Goal: Task Accomplishment & Management: Use online tool/utility

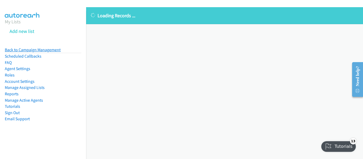
click at [24, 51] on link "Back to Campaign Management" at bounding box center [33, 49] width 56 height 5
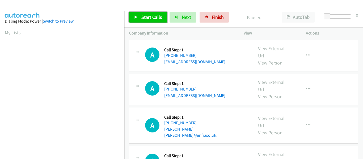
click at [136, 18] on icon at bounding box center [136, 18] width 4 height 4
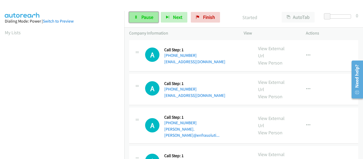
click at [138, 18] on link "Pause" at bounding box center [143, 17] width 29 height 11
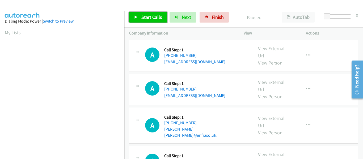
click at [136, 18] on icon at bounding box center [136, 18] width 4 height 4
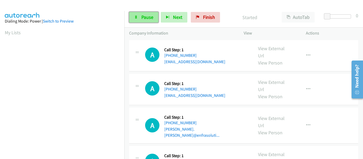
click at [136, 17] on icon at bounding box center [136, 18] width 4 height 4
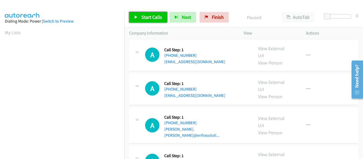
click at [136, 17] on icon at bounding box center [136, 18] width 4 height 4
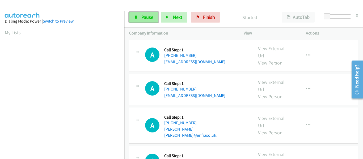
click at [138, 14] on link "Pause" at bounding box center [143, 17] width 29 height 11
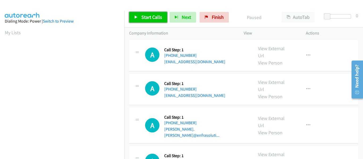
click at [135, 18] on icon at bounding box center [136, 18] width 4 height 4
click at [137, 16] on icon at bounding box center [136, 18] width 4 height 4
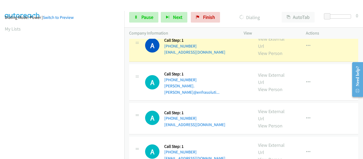
scroll to position [139, 0]
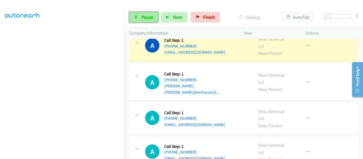
click at [147, 16] on span "Pause" at bounding box center [148, 17] width 12 height 6
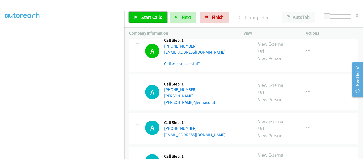
click at [137, 17] on icon at bounding box center [136, 18] width 4 height 4
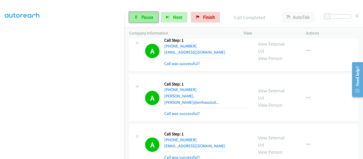
click at [139, 19] on link "Pause" at bounding box center [143, 17] width 29 height 11
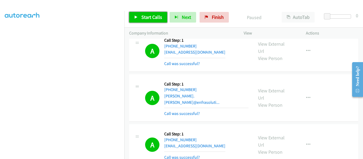
click at [139, 18] on link "Start Calls" at bounding box center [148, 17] width 38 height 11
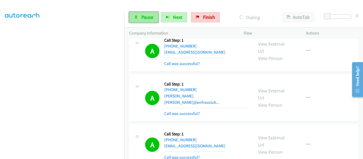
click at [138, 18] on icon at bounding box center [136, 18] width 4 height 4
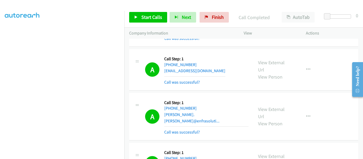
scroll to position [0, 0]
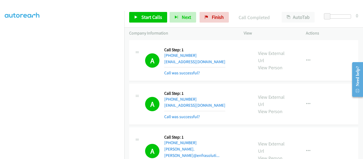
click at [225, 40] on div "A Callback Scheduled Call Step: 1 [GEOGRAPHIC_DATA]/[GEOGRAPHIC_DATA] [PHONE_NU…" at bounding box center [243, 60] width 229 height 41
click at [135, 17] on icon at bounding box center [136, 18] width 4 height 4
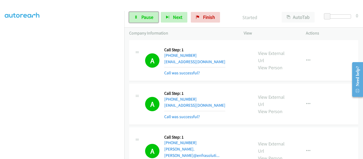
click at [135, 17] on icon at bounding box center [136, 18] width 4 height 4
